Goal: Task Accomplishment & Management: Manage account settings

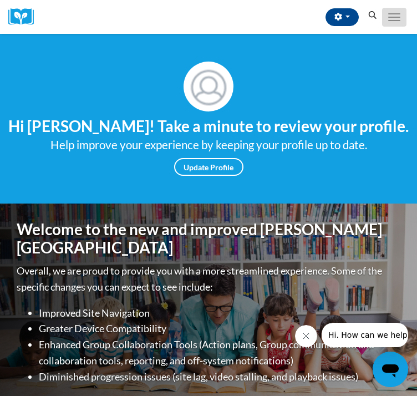
click at [390, 27] on button "Toggle navigation" at bounding box center [394, 17] width 24 height 19
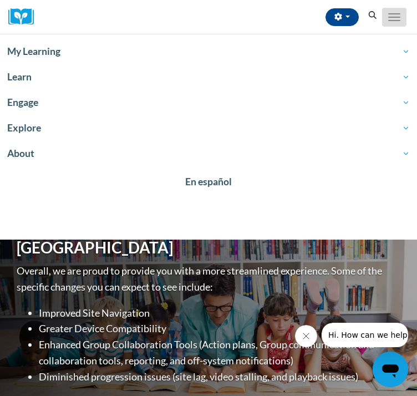
click at [393, 21] on span "Main menu" at bounding box center [394, 20] width 12 height 1
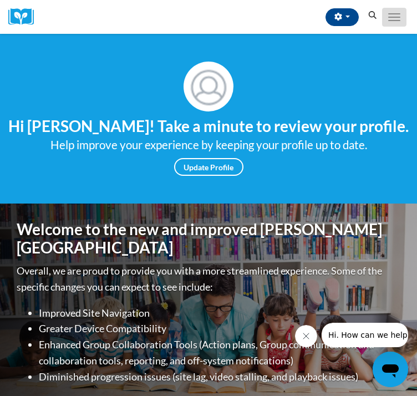
click at [393, 21] on span "Main menu" at bounding box center [394, 20] width 12 height 1
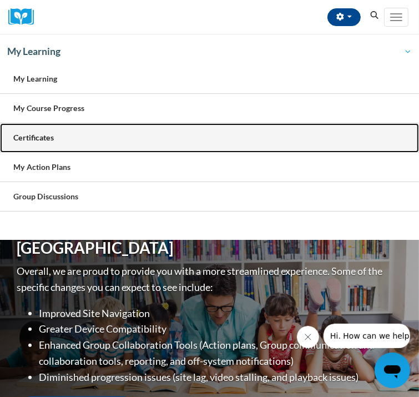
click at [54, 133] on span "Certificates" at bounding box center [33, 137] width 40 height 9
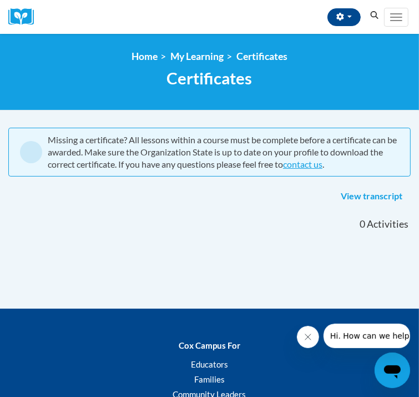
click at [252, 88] on span "Certificates" at bounding box center [209, 77] width 85 height 19
click at [284, 62] on link "Certificates" at bounding box center [261, 56] width 51 height 12
click at [355, 205] on link "View transcript" at bounding box center [371, 196] width 78 height 18
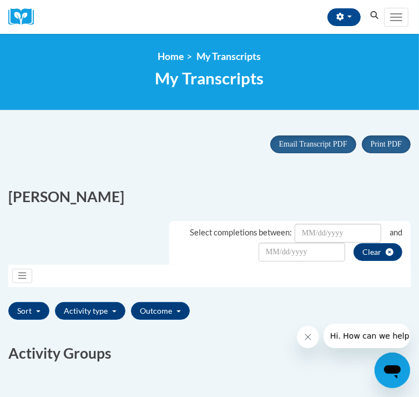
click at [0, 0] on span "Certificates" at bounding box center [0, 0] width 0 height 0
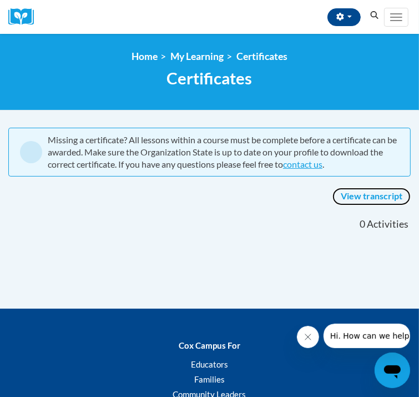
click at [347, 205] on link "View transcript" at bounding box center [371, 196] width 78 height 18
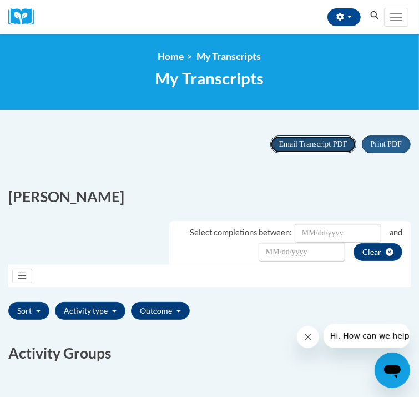
click at [295, 148] on span "Email Transcript PDF" at bounding box center [313, 144] width 68 height 8
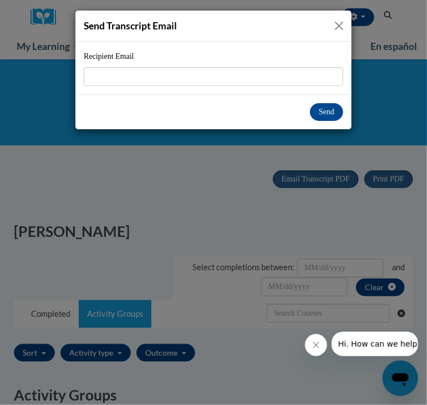
click at [337, 27] on button "Close" at bounding box center [339, 26] width 14 height 14
